Goal: Task Accomplishment & Management: Manage account settings

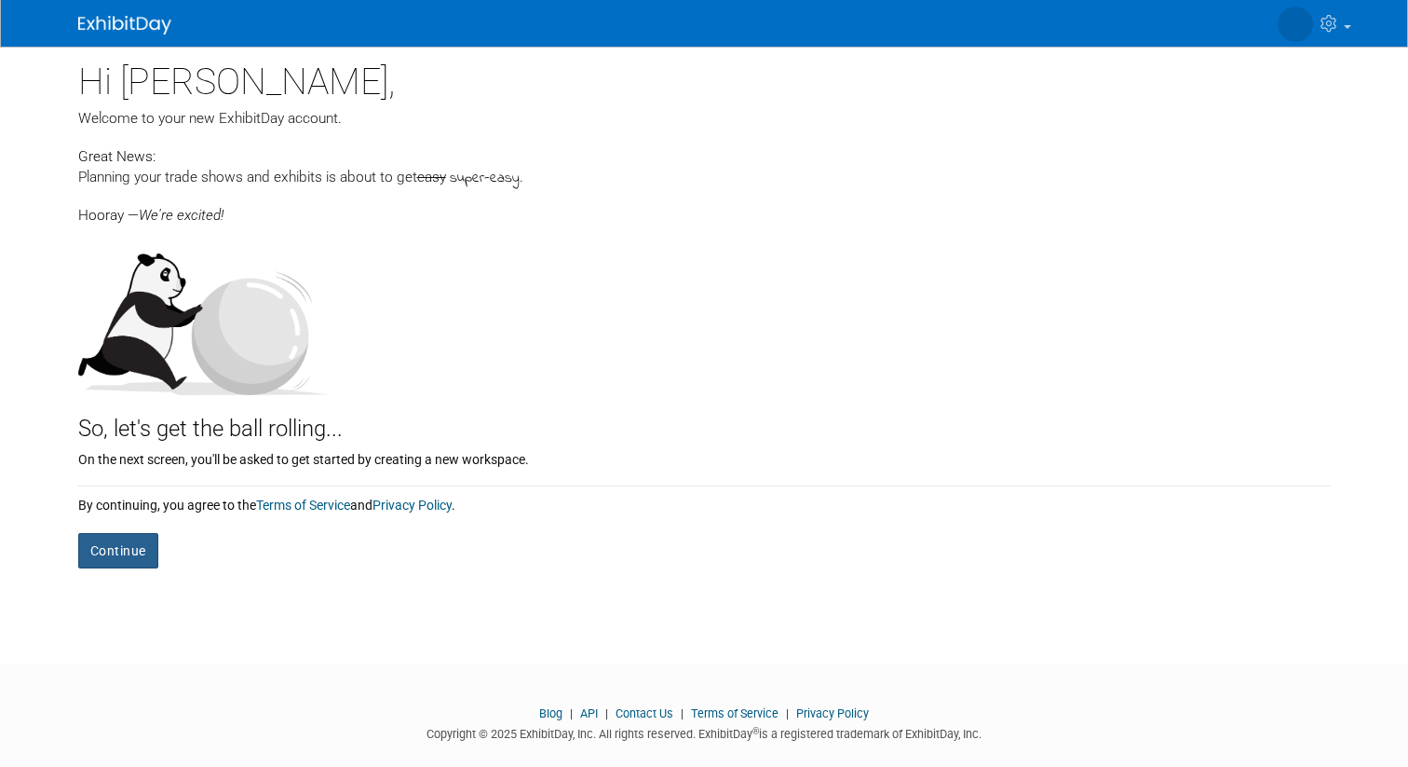
click at [131, 555] on button "Continue" at bounding box center [118, 550] width 80 height 35
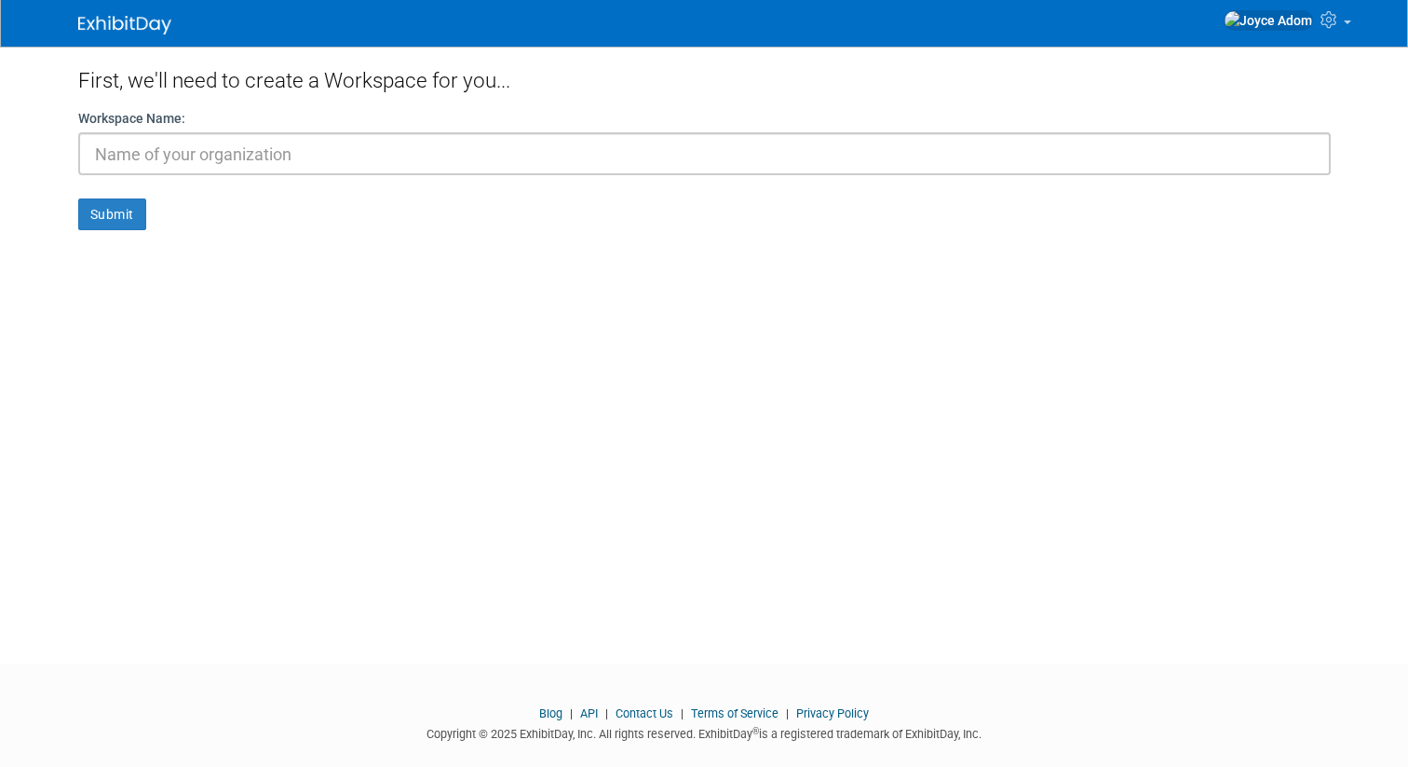
click at [191, 162] on input "text" at bounding box center [704, 153] width 1253 height 43
type input "go natural"
click at [102, 223] on button "Submit" at bounding box center [112, 214] width 68 height 32
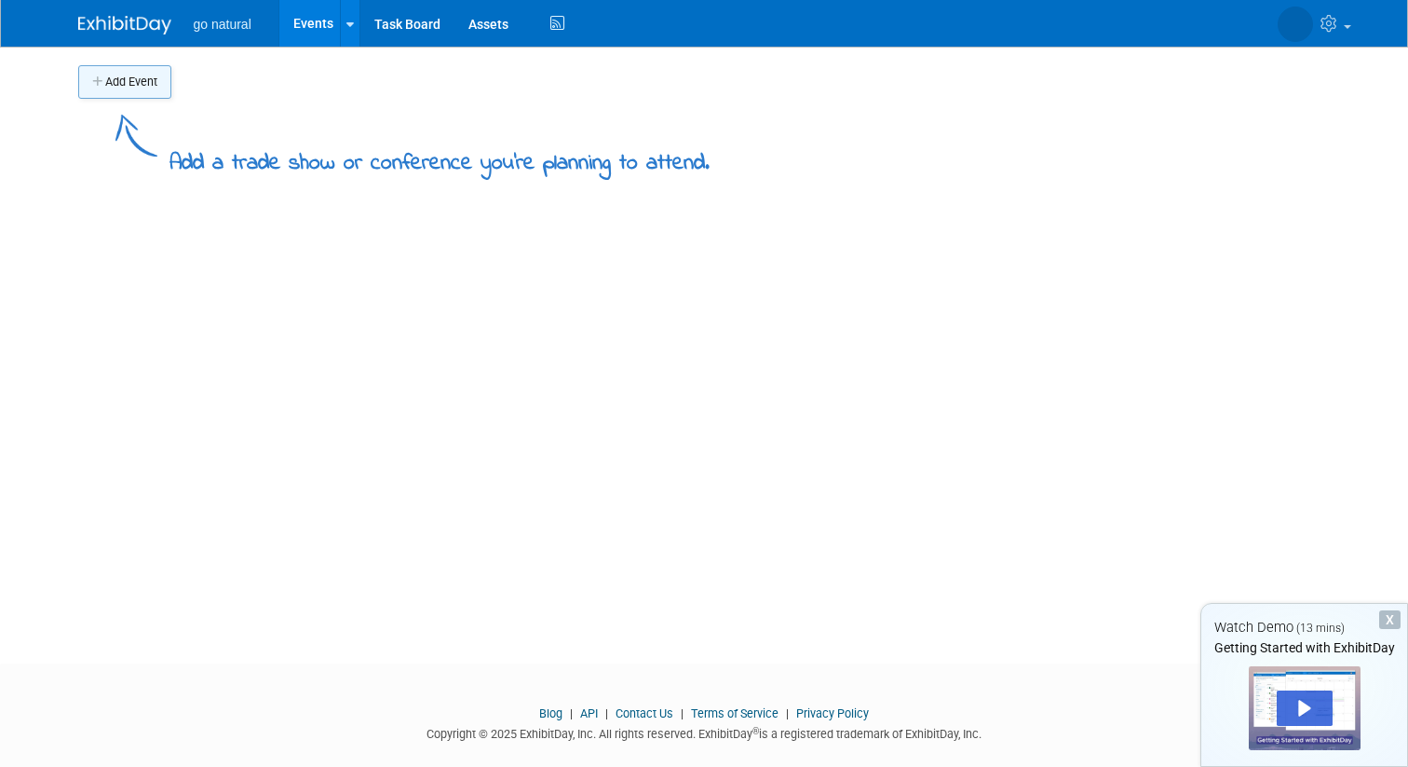
click at [125, 84] on button "Add Event" at bounding box center [124, 82] width 93 height 34
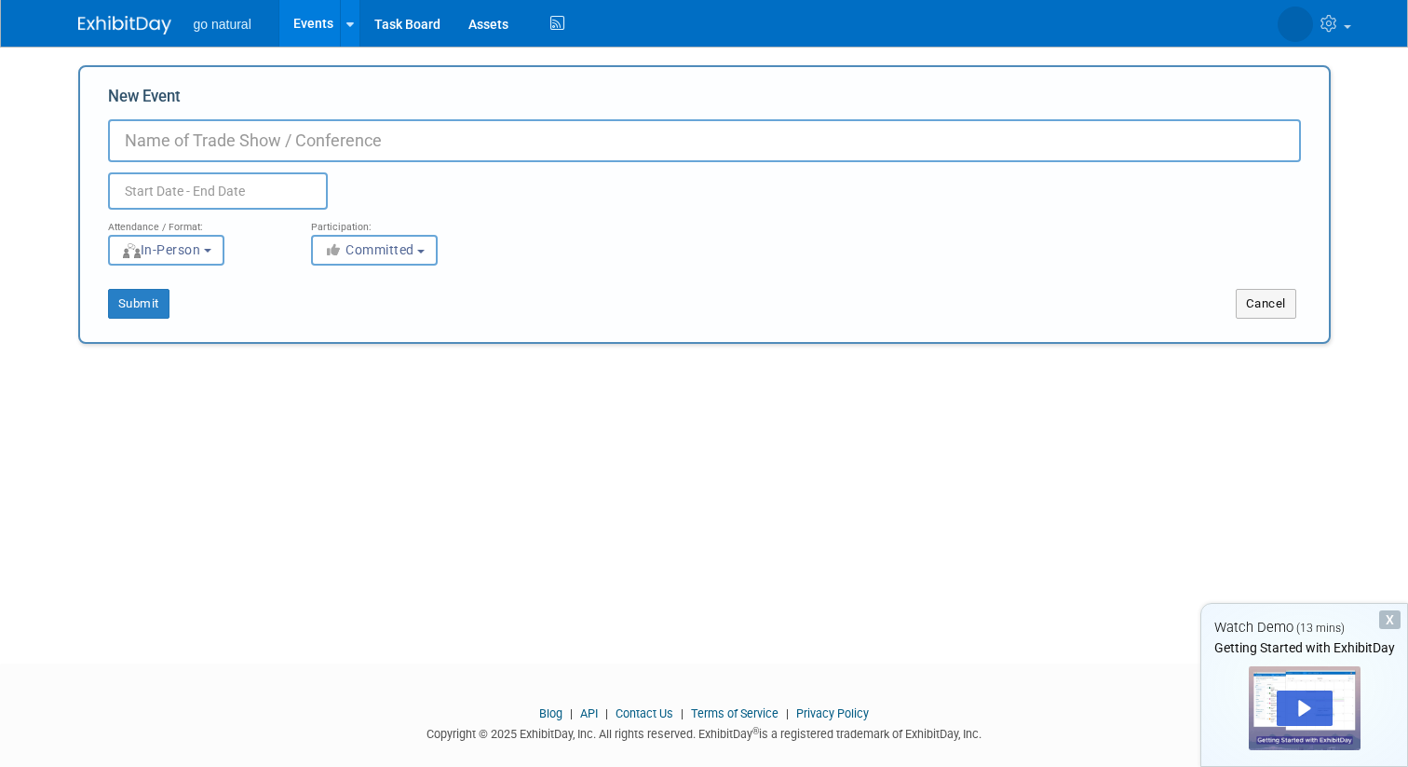
click at [166, 136] on input "New Event" at bounding box center [704, 140] width 1193 height 43
type input "ooak"
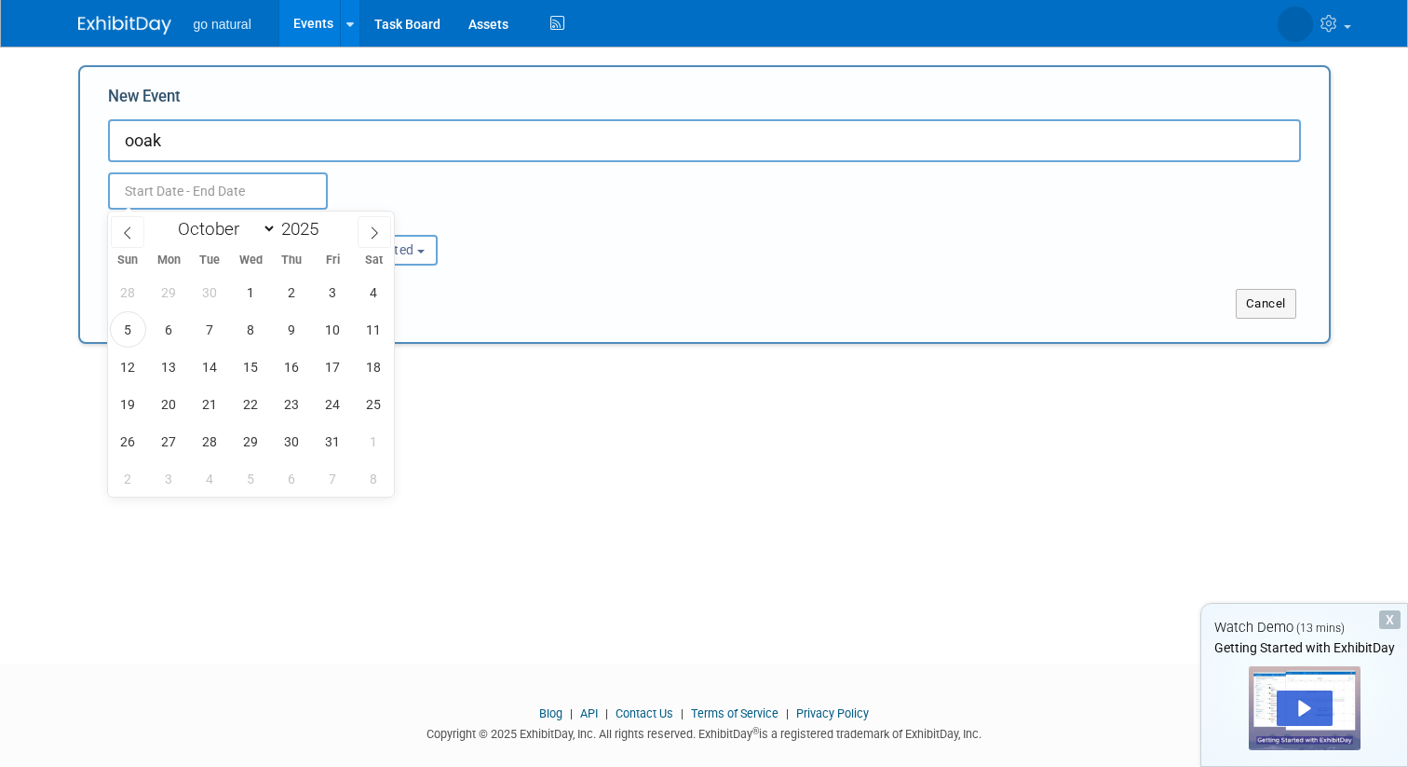
click at [180, 185] on input "text" at bounding box center [218, 190] width 220 height 37
click at [206, 322] on span "7" at bounding box center [210, 329] width 36 height 36
type input "[DATE] to [DATE]"
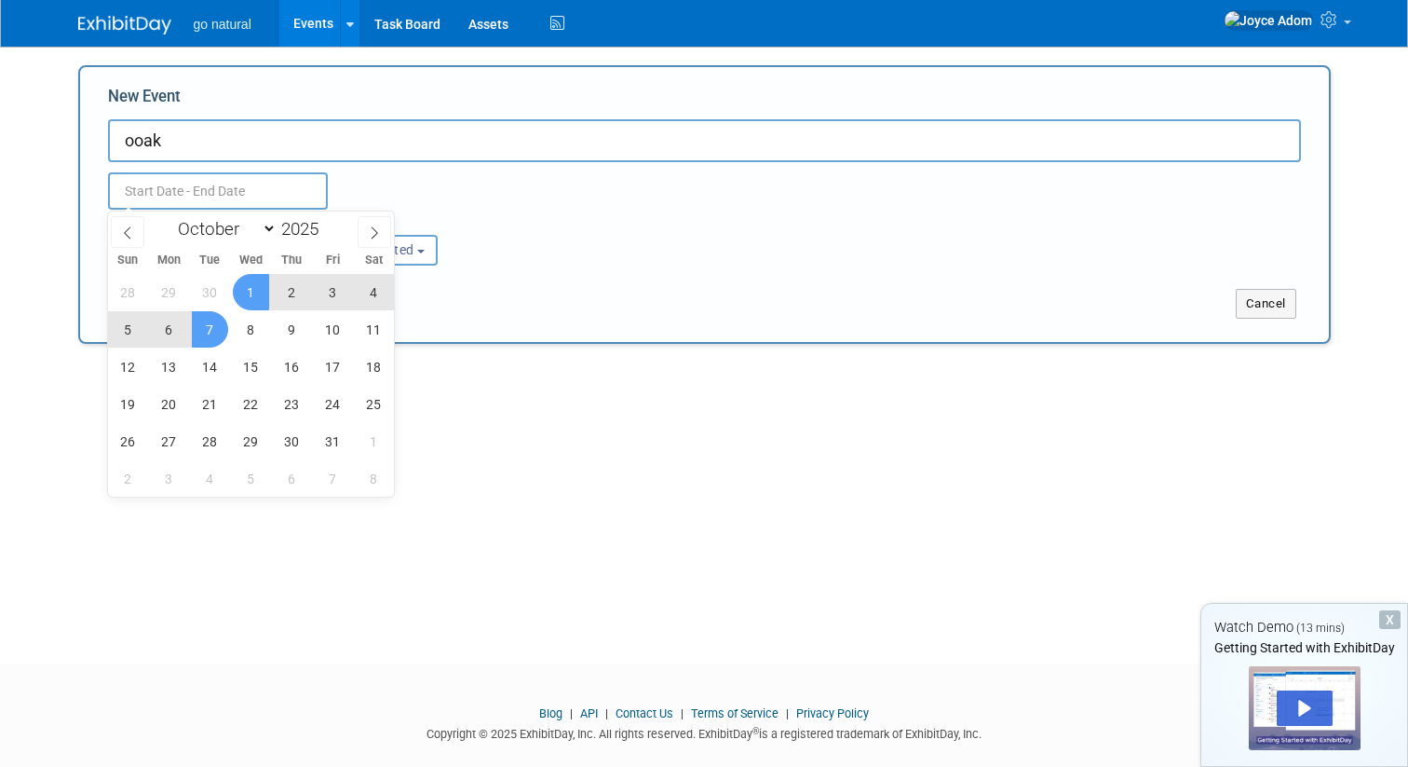
type input "[DATE] to [DATE]"
click at [548, 143] on input "ooak" at bounding box center [704, 140] width 1193 height 43
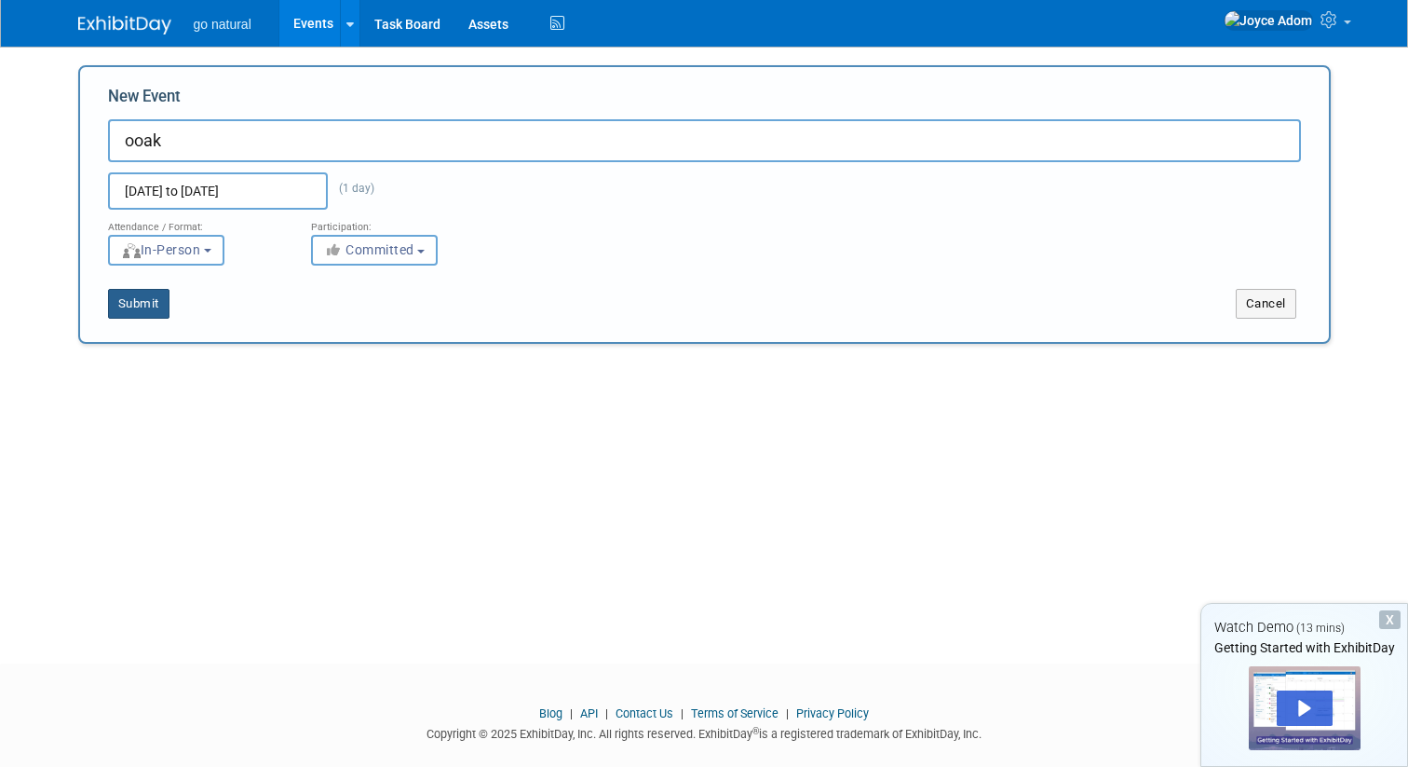
click at [146, 312] on button "Submit" at bounding box center [138, 304] width 61 height 30
